Goal: Information Seeking & Learning: Learn about a topic

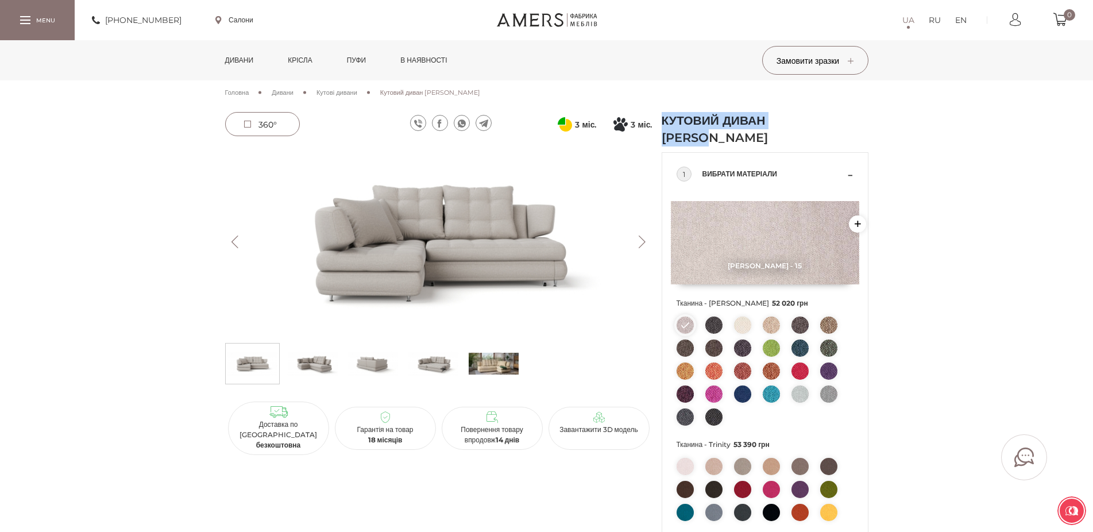
drag, startPoint x: 664, startPoint y: 120, endPoint x: 746, endPoint y: 137, distance: 83.3
click at [746, 137] on h1 "Кутовий диван Ніколь" at bounding box center [728, 129] width 132 height 34
copy h1 "Кутовий диван Ніколь"
click at [224, 22] on link "Салони" at bounding box center [234, 20] width 38 height 10
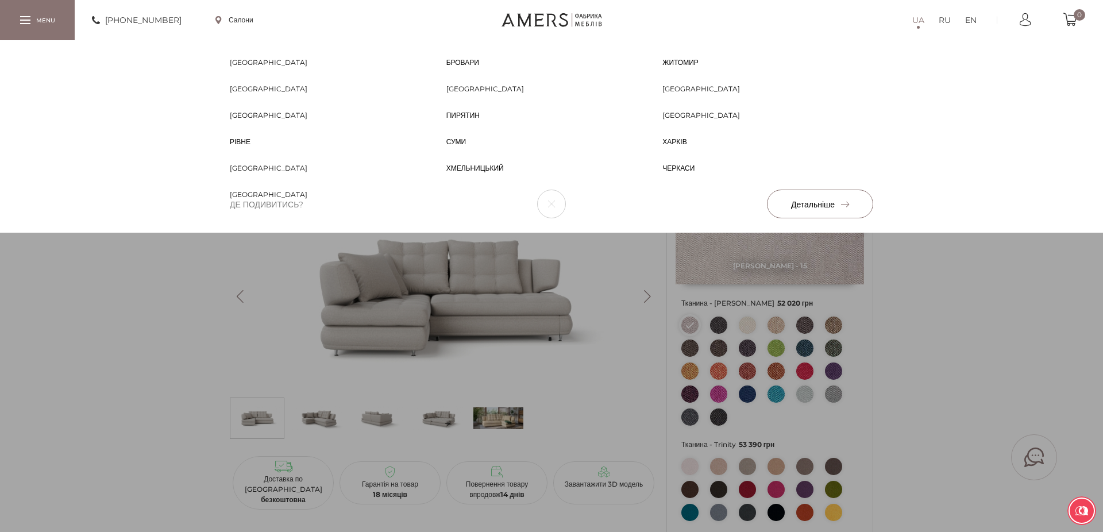
click at [459, 94] on span "[GEOGRAPHIC_DATA]" at bounding box center [485, 99] width 78 height 10
click at [942, 233] on div "Біла Церква Біла Церква Бровари Бровари Житомир Житомир Запоріжжя Запоріжжя Киї…" at bounding box center [551, 136] width 1103 height 192
click at [460, 94] on span "[GEOGRAPHIC_DATA]" at bounding box center [485, 99] width 78 height 10
click at [964, 233] on div "Біла Церква Біла Церква Бровари Бровари Житомир Житомир Запоріжжя Запоріжжя Киї…" at bounding box center [551, 136] width 1103 height 192
click at [618, 233] on div "Біла Церква Біла Церква Бровари Бровари Житомир Житомир Запоріжжя Запоріжжя Киї…" at bounding box center [551, 136] width 1103 height 192
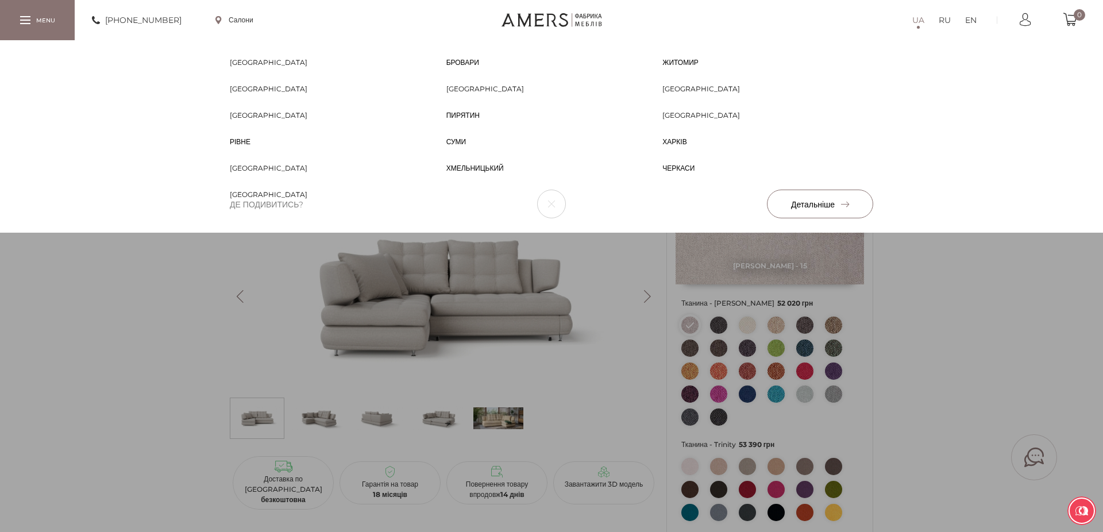
click at [24, 20] on div at bounding box center [25, 20] width 10 height 8
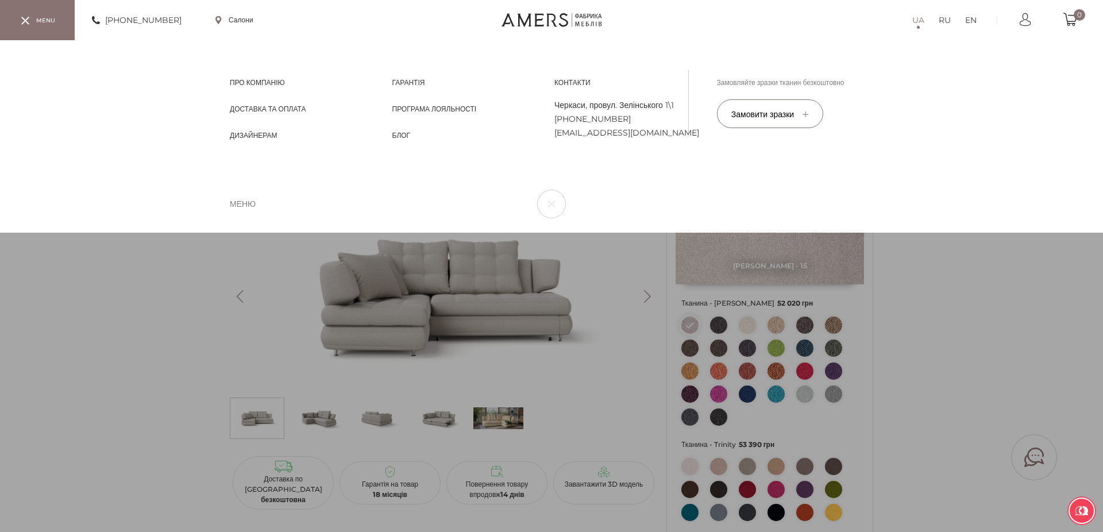
click at [377, 233] on div "UA RU EN Про компанію Про компанію Доставка та Оплата Доставка та Оплата Дизайн…" at bounding box center [551, 136] width 1103 height 192
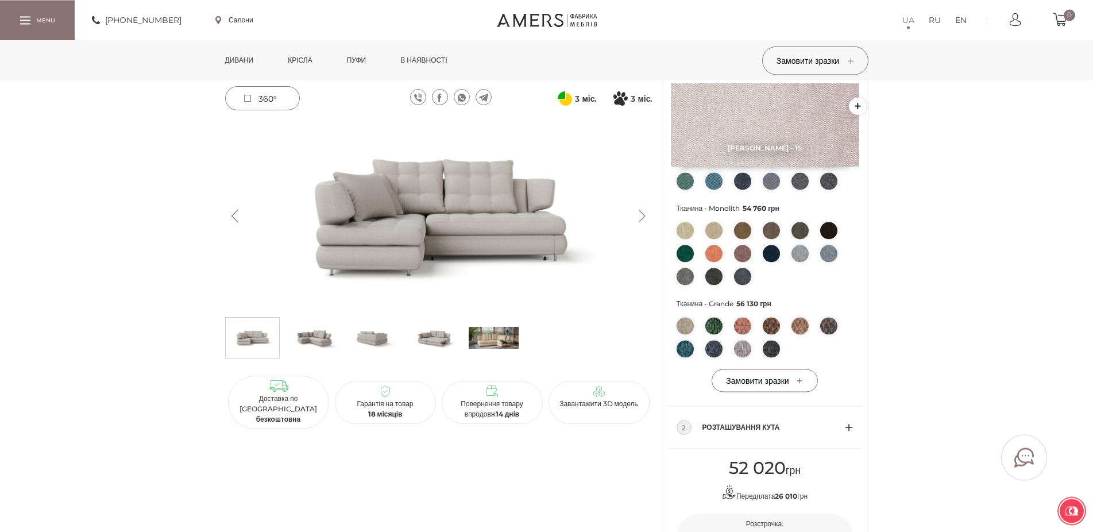
scroll to position [410, 0]
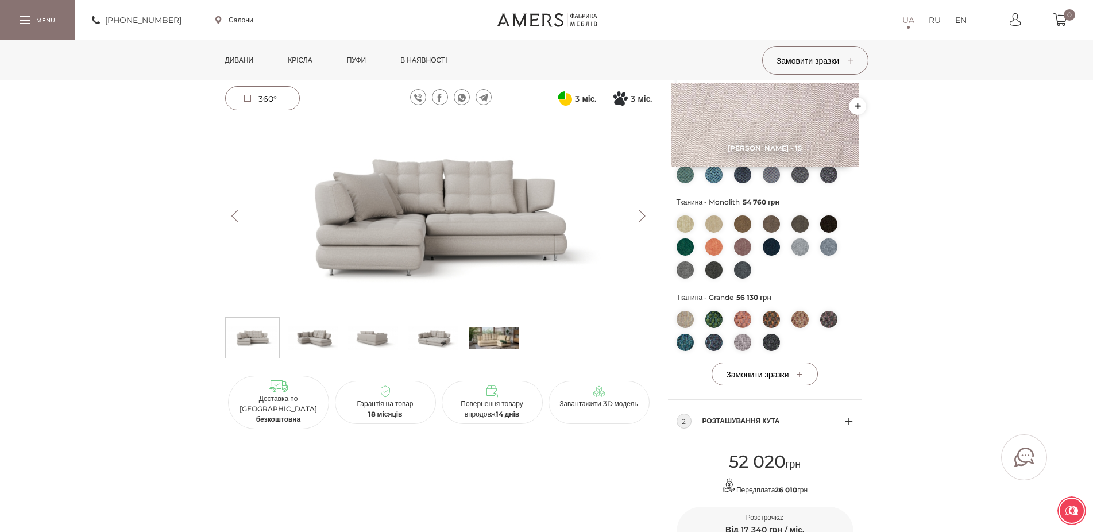
click at [441, 334] on img at bounding box center [434, 338] width 50 height 34
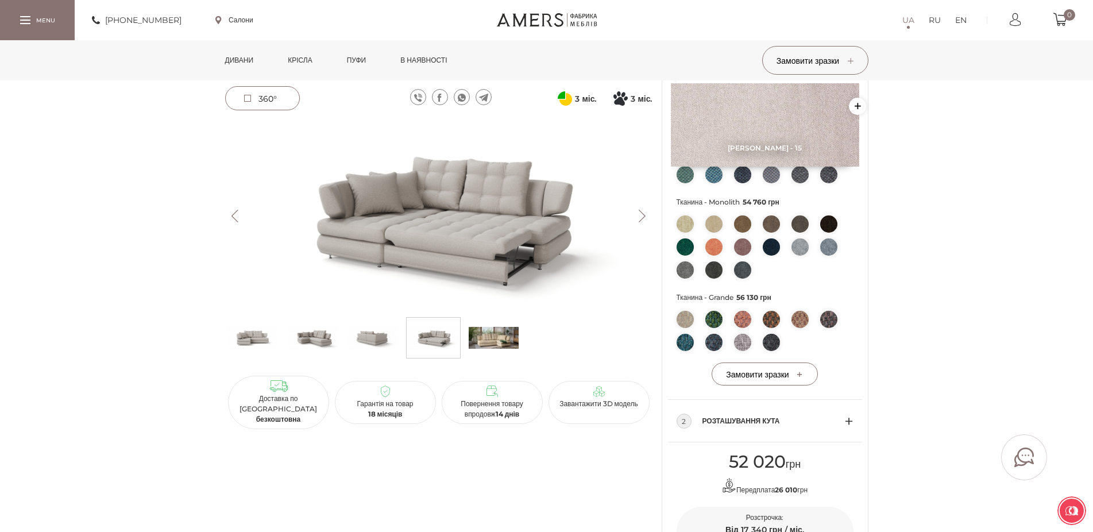
click at [441, 340] on img at bounding box center [434, 338] width 50 height 34
click at [362, 337] on img at bounding box center [373, 338] width 50 height 34
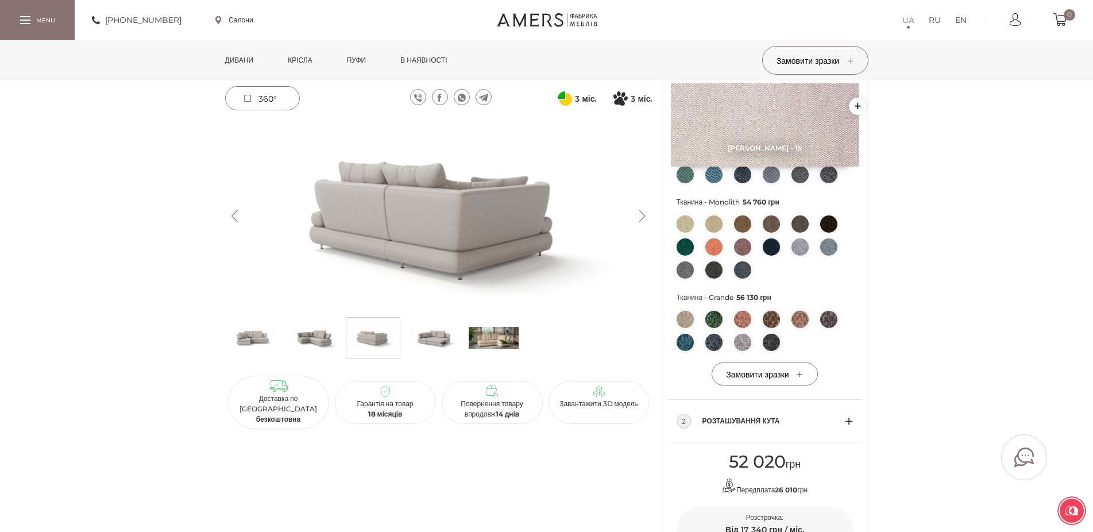
click at [312, 340] on img at bounding box center [313, 338] width 50 height 34
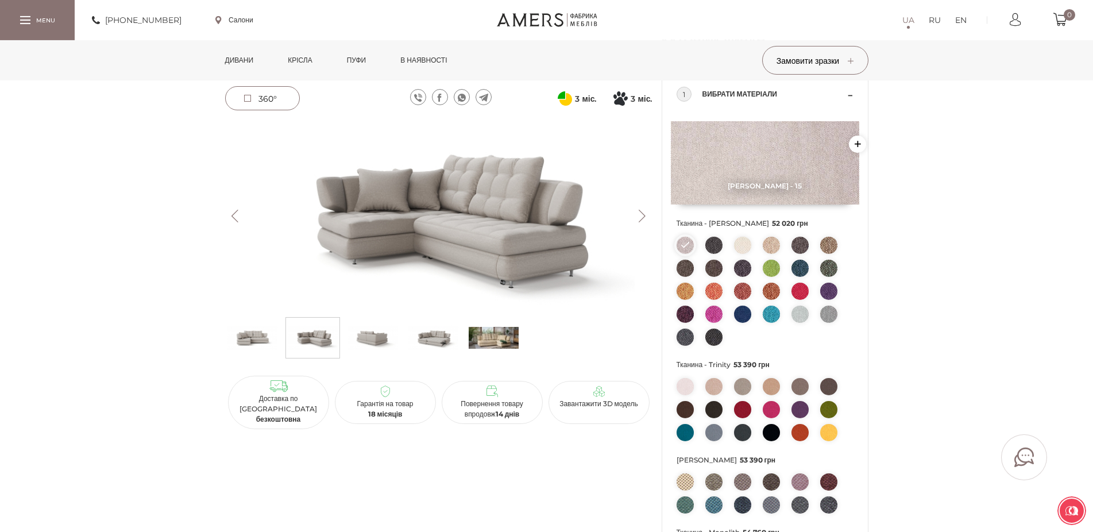
scroll to position [59, 0]
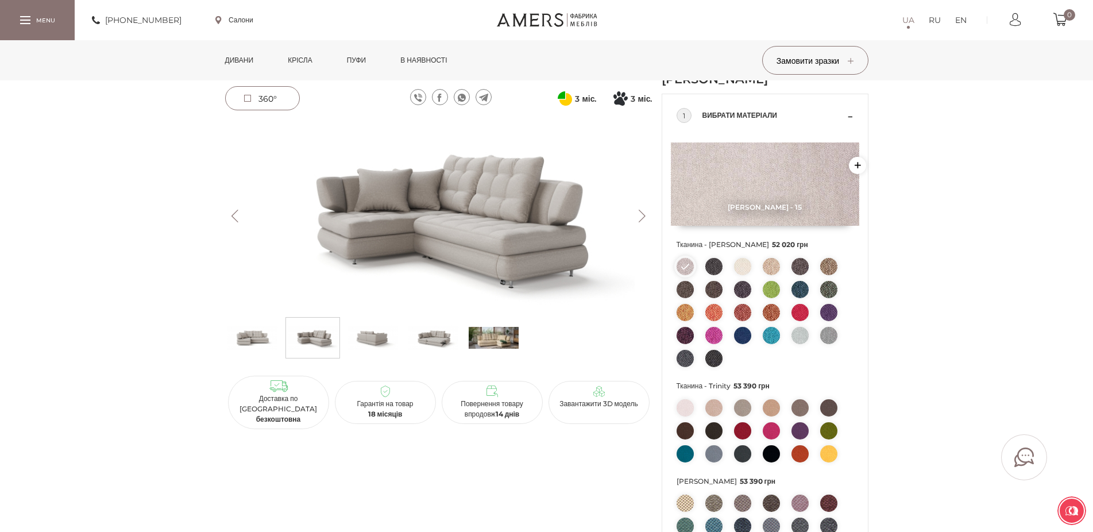
click at [799, 315] on img at bounding box center [800, 312] width 17 height 17
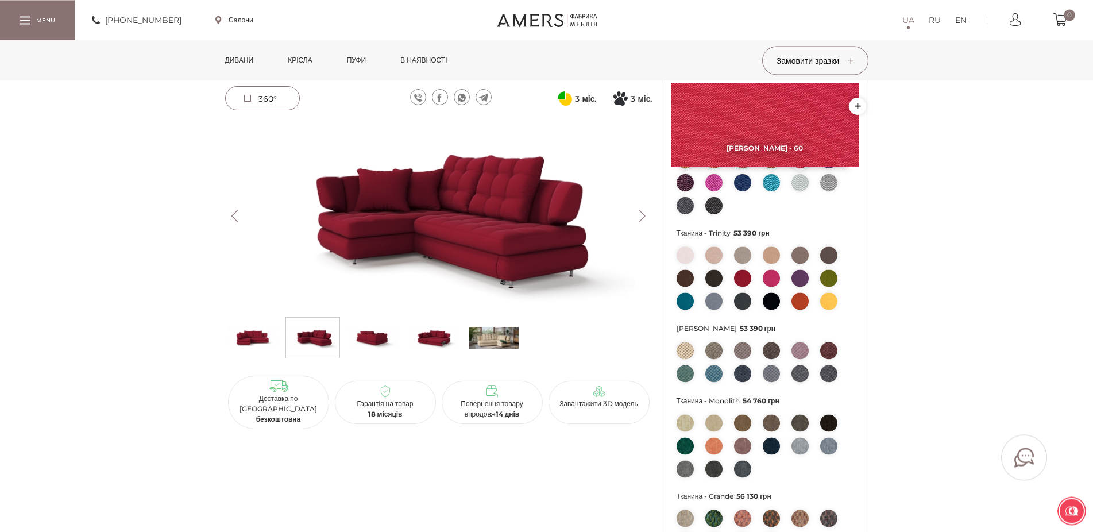
scroll to position [234, 0]
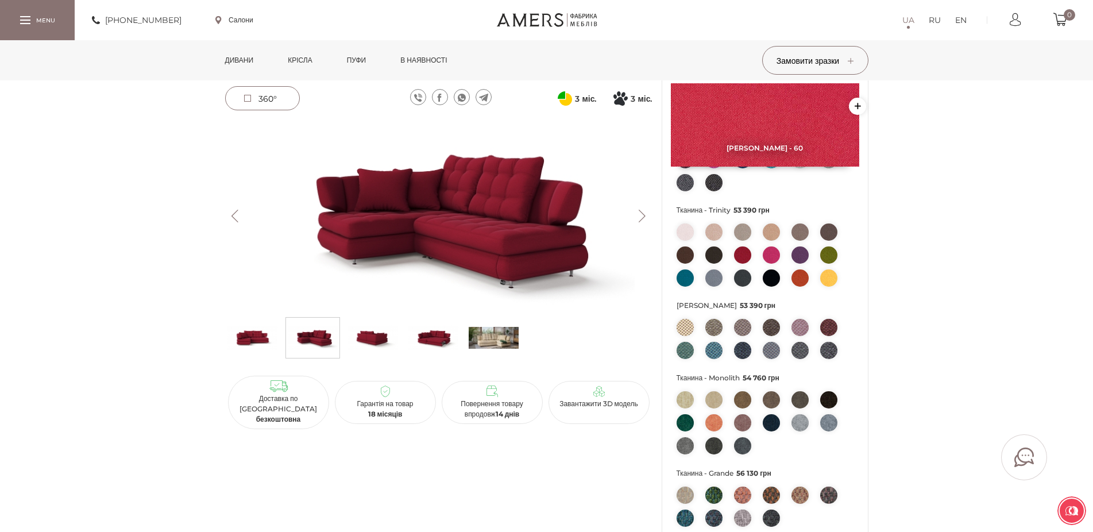
click at [803, 275] on img at bounding box center [800, 277] width 17 height 17
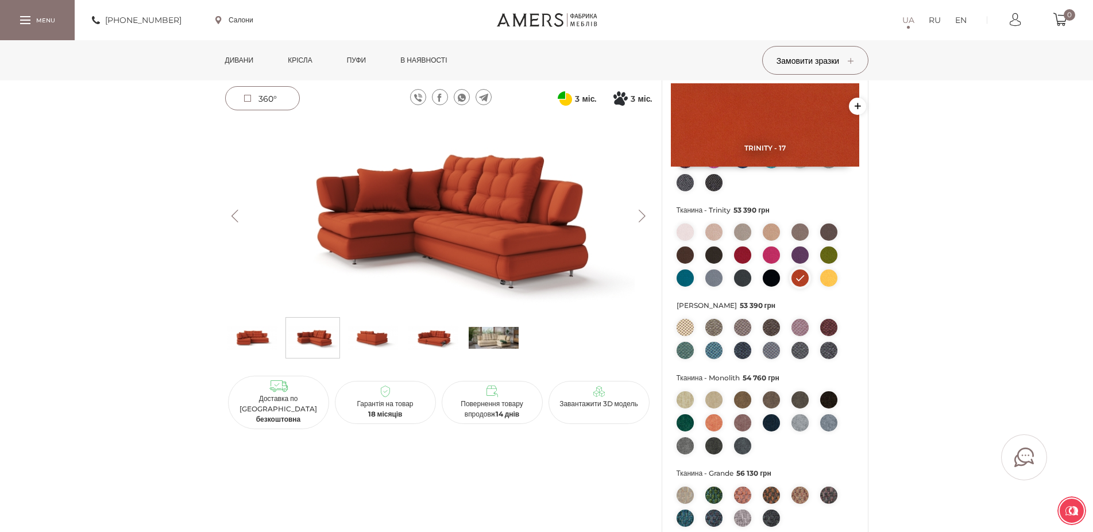
click at [772, 252] on img at bounding box center [771, 254] width 17 height 17
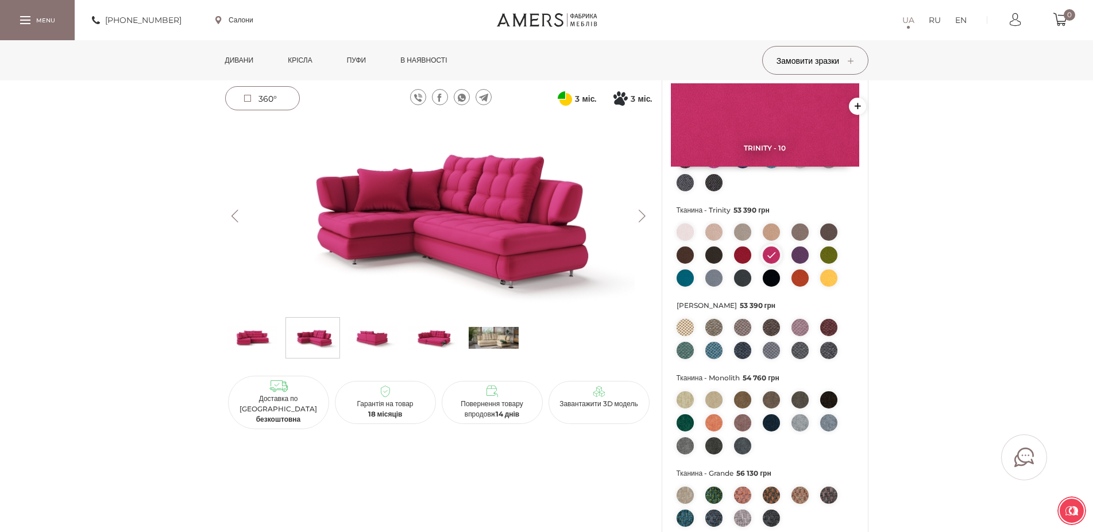
click at [744, 256] on img at bounding box center [742, 254] width 17 height 17
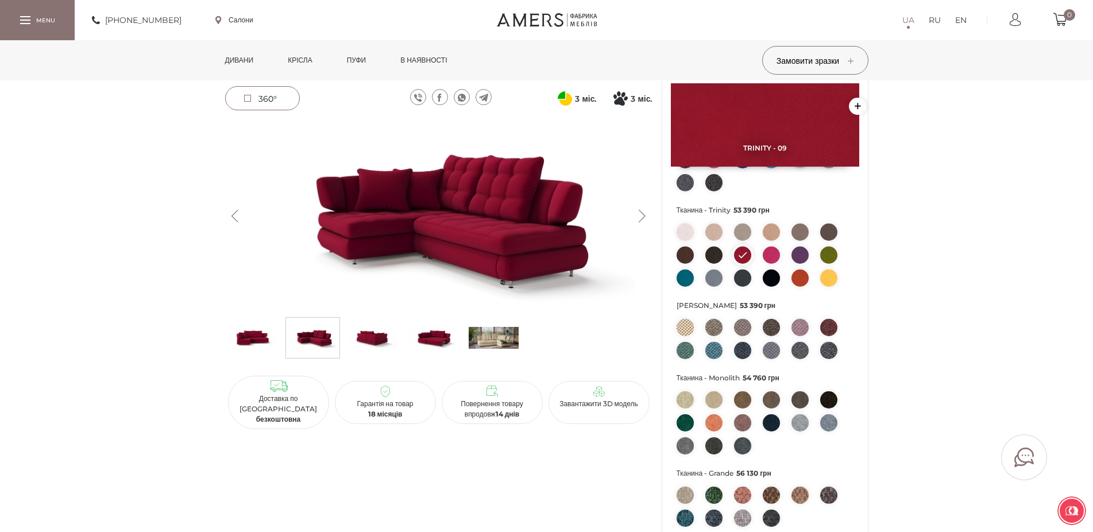
click at [777, 259] on img at bounding box center [771, 254] width 17 height 17
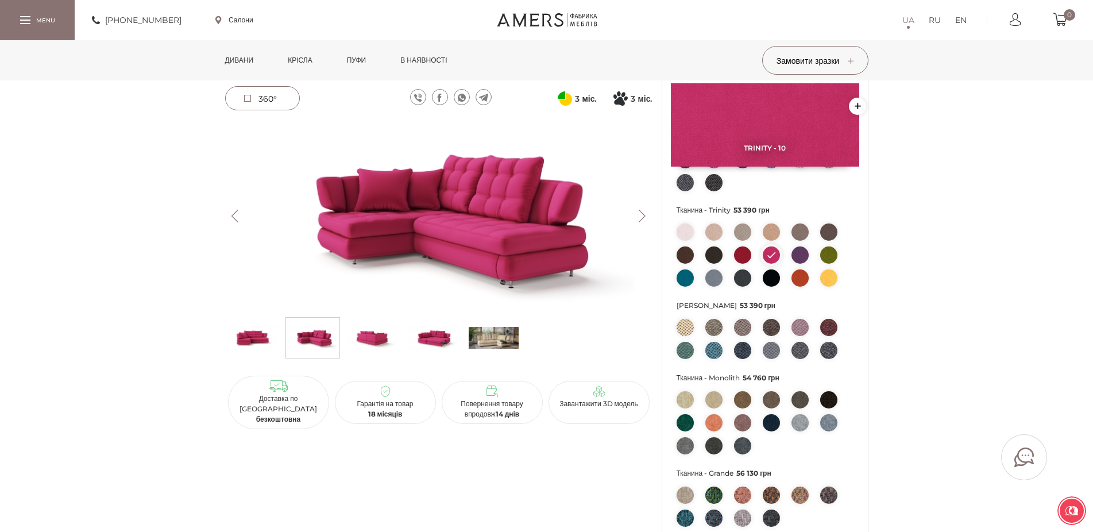
click at [802, 282] on img at bounding box center [800, 277] width 17 height 17
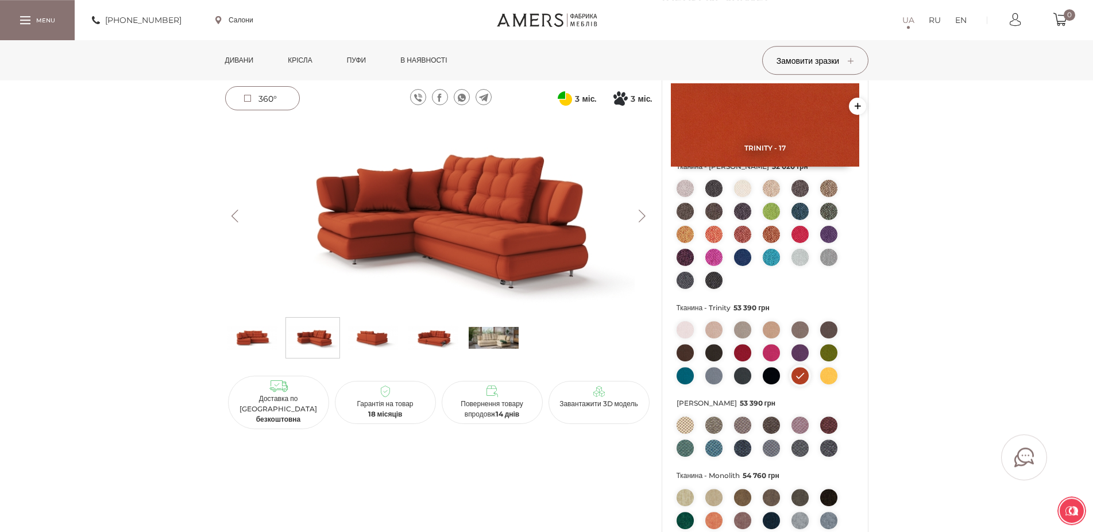
scroll to position [117, 0]
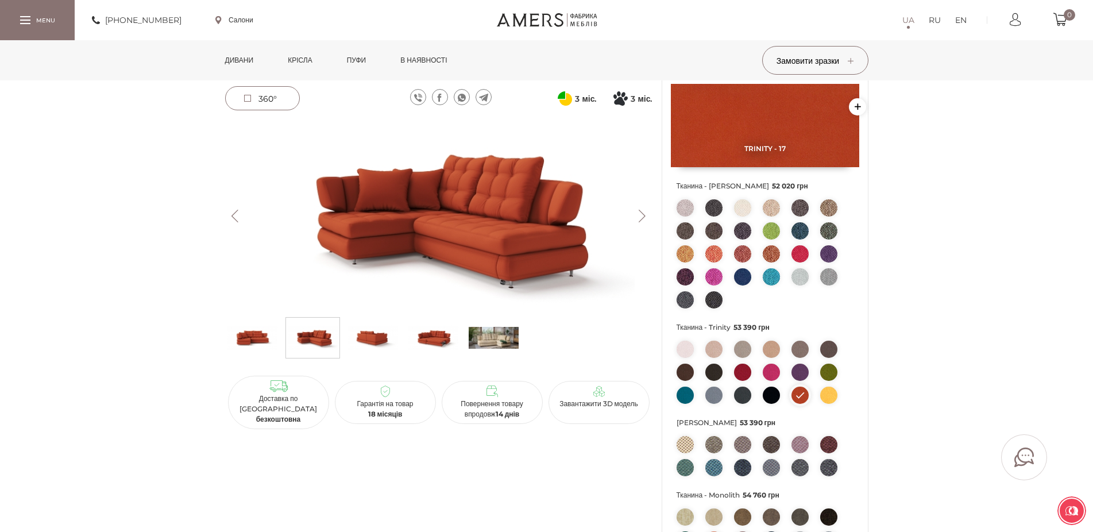
click at [799, 252] on img at bounding box center [800, 253] width 17 height 17
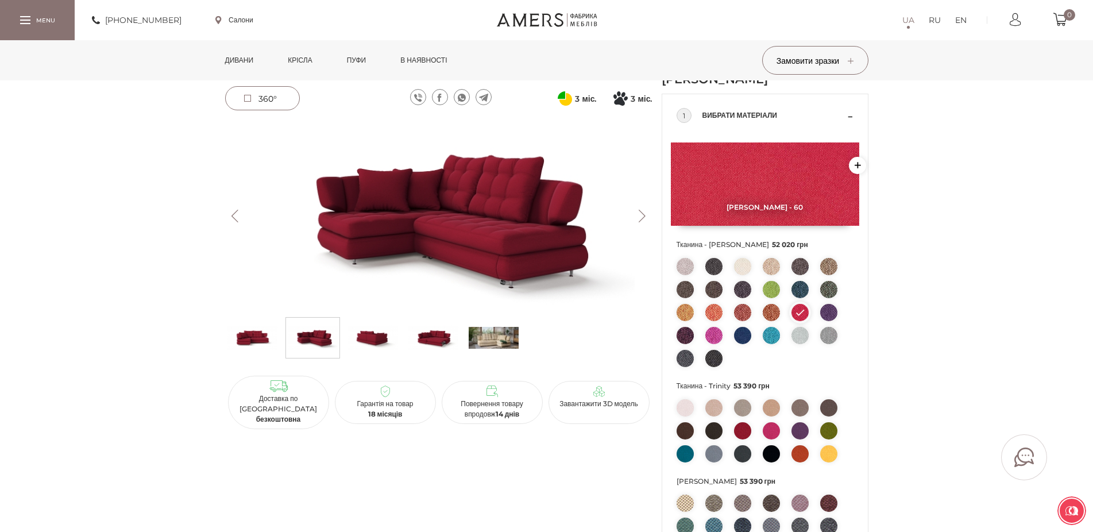
scroll to position [176, 0]
